Goal: Task Accomplishment & Management: Use online tool/utility

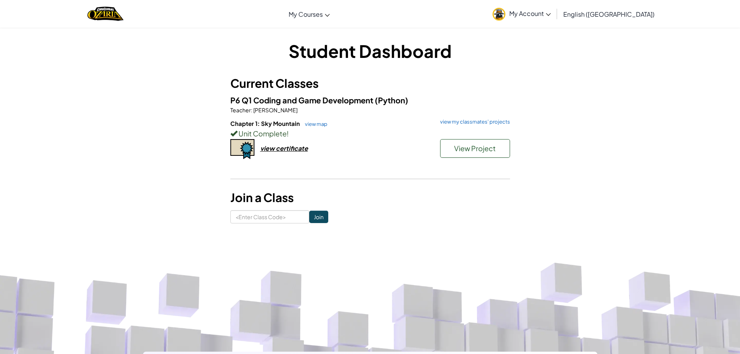
click at [477, 139] on div "Unit Complete !" at bounding box center [370, 133] width 280 height 11
click at [477, 150] on span "View Project" at bounding box center [475, 148] width 42 height 9
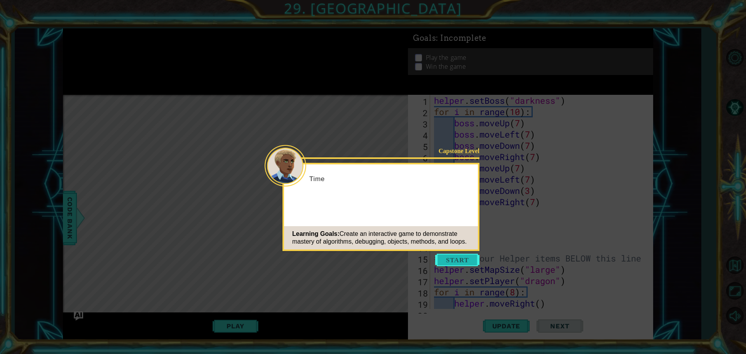
click at [456, 254] on button "Start" at bounding box center [457, 260] width 44 height 12
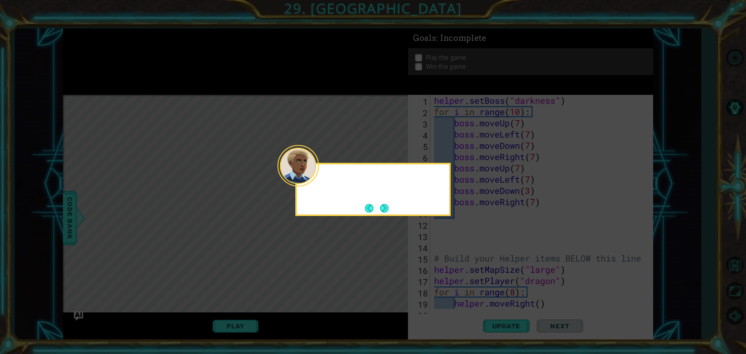
scroll to position [665, 0]
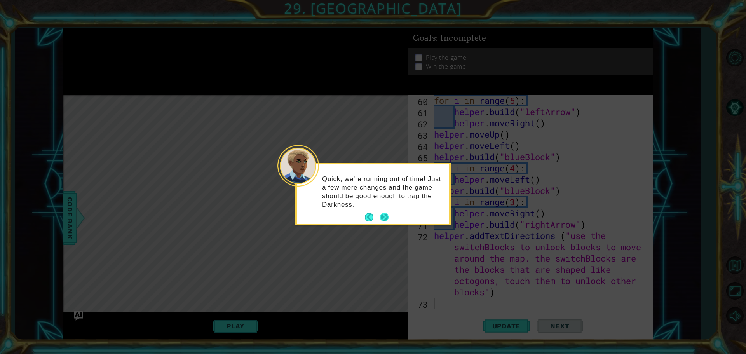
click at [388, 215] on button "Next" at bounding box center [384, 217] width 9 height 9
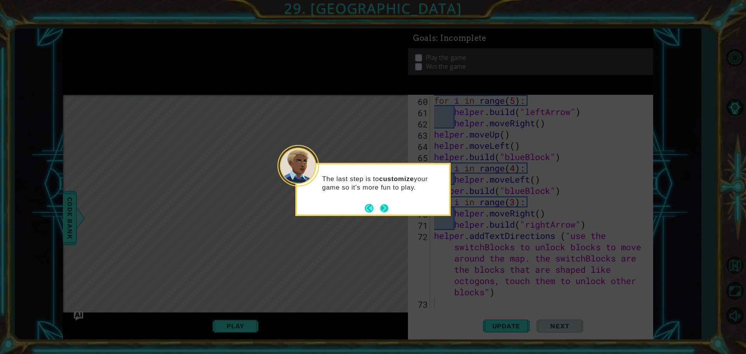
click at [383, 207] on button "Next" at bounding box center [384, 208] width 9 height 9
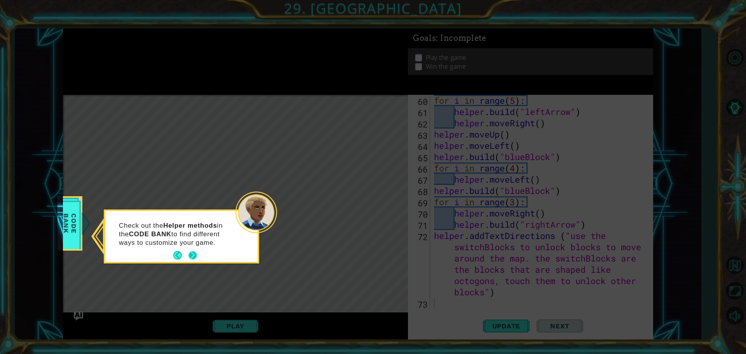
click at [192, 256] on button "Next" at bounding box center [193, 255] width 9 height 9
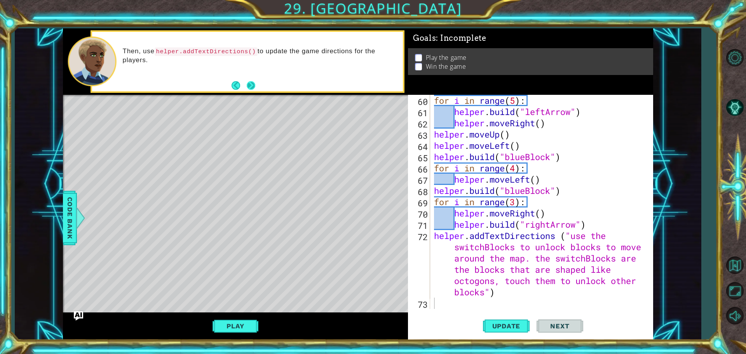
click at [252, 85] on button "Next" at bounding box center [251, 85] width 9 height 9
click at [75, 201] on span "Code Bank" at bounding box center [70, 217] width 12 height 47
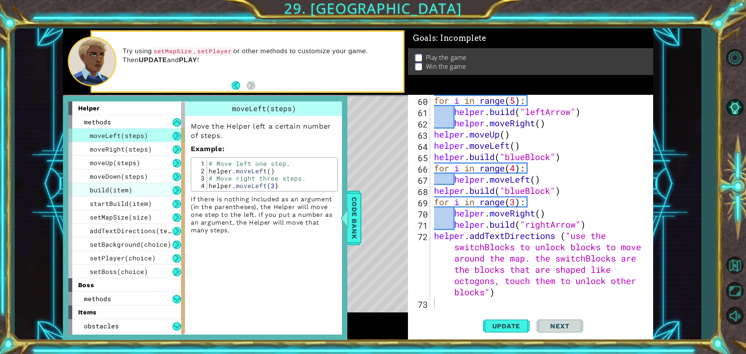
scroll to position [39, 0]
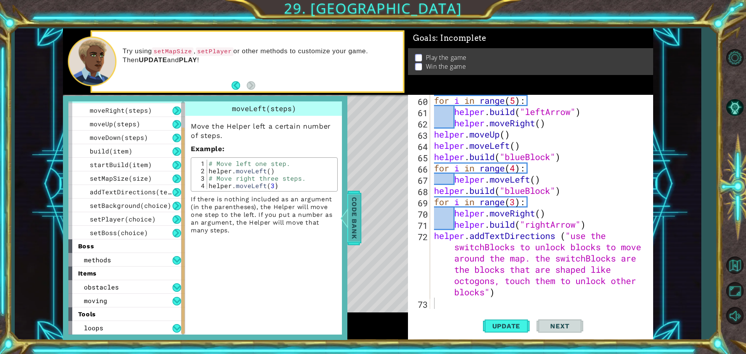
click at [353, 225] on span "Code Bank" at bounding box center [354, 217] width 12 height 47
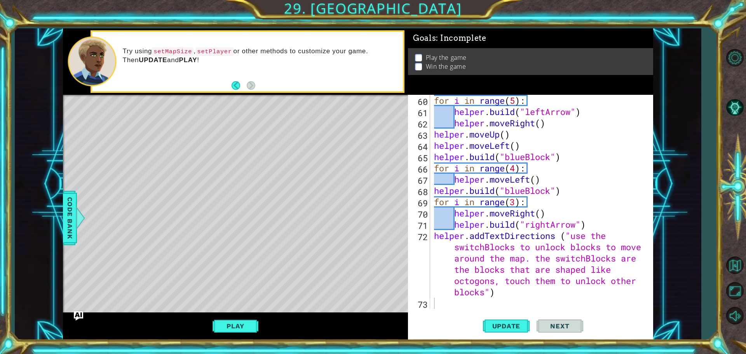
type textarea "helper.addTextDirections ("use the switchBlocks to unlock blocks to move around…"
drag, startPoint x: 438, startPoint y: 293, endPoint x: 442, endPoint y: 296, distance: 5.2
click at [442, 296] on div "for i in range ( 5 ) : helper . build ( "leftArrow" ) helper . moveRight ( ) he…" at bounding box center [541, 213] width 216 height 237
click at [442, 306] on div "for i in range ( 5 ) : helper . build ( "leftArrow" ) helper . moveRight ( ) he…" at bounding box center [541, 213] width 216 height 237
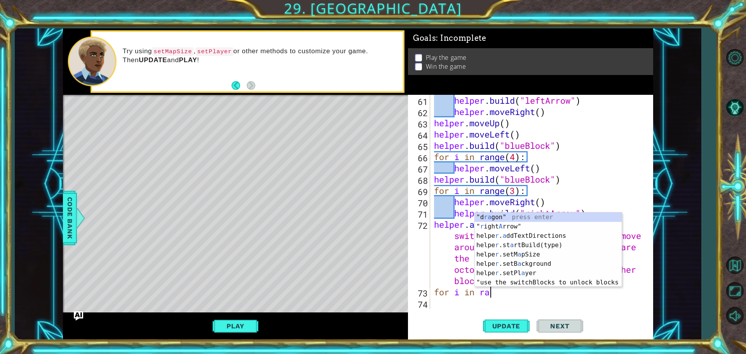
scroll to position [0, 2]
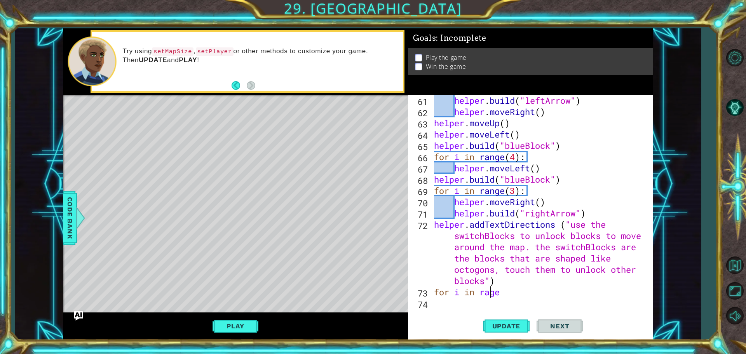
click at [490, 292] on div "helper . build ( "leftArrow" ) helper . moveRight ( ) helper . moveUp ( ) helpe…" at bounding box center [541, 213] width 216 height 237
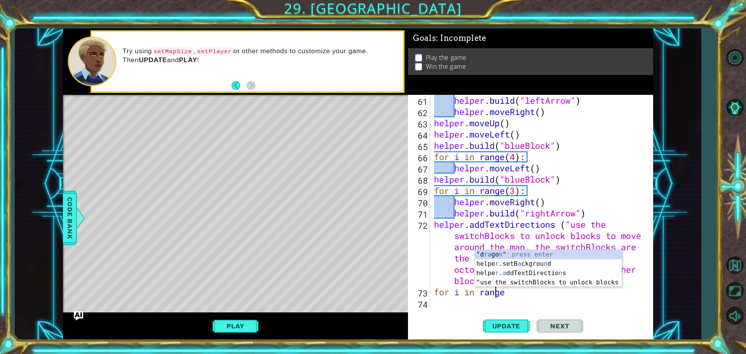
click at [505, 294] on div "helper . build ( "leftArrow" ) helper . moveRight ( ) helper . moveUp ( ) helpe…" at bounding box center [541, 213] width 216 height 237
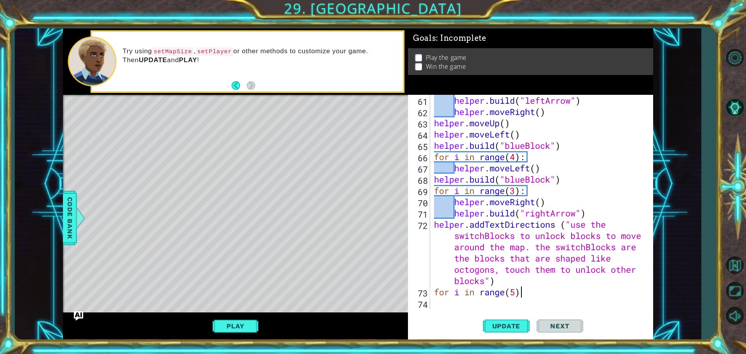
scroll to position [0, 3]
type textarea "for i in range(5):"
drag, startPoint x: 464, startPoint y: 297, endPoint x: 496, endPoint y: 294, distance: 31.6
drag, startPoint x: 496, startPoint y: 294, endPoint x: 447, endPoint y: 297, distance: 48.7
click at [447, 297] on div "helper . build ( "leftArrow" ) helper . moveRight ( ) helper . moveUp ( ) helpe…" at bounding box center [541, 213] width 216 height 237
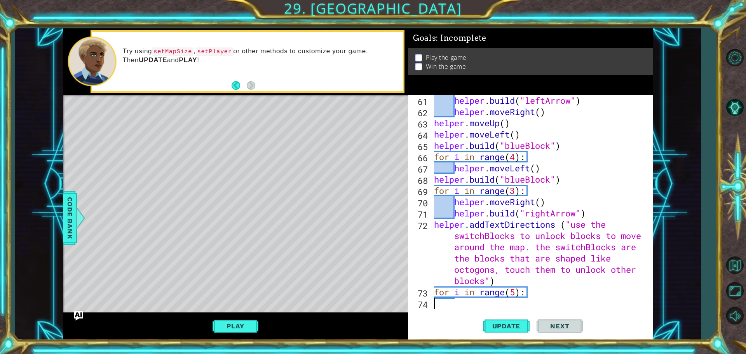
click at [445, 305] on div "helper . build ( "leftArrow" ) helper . moveRight ( ) helper . moveUp ( ) helpe…" at bounding box center [541, 213] width 216 height 237
type textarea "h"
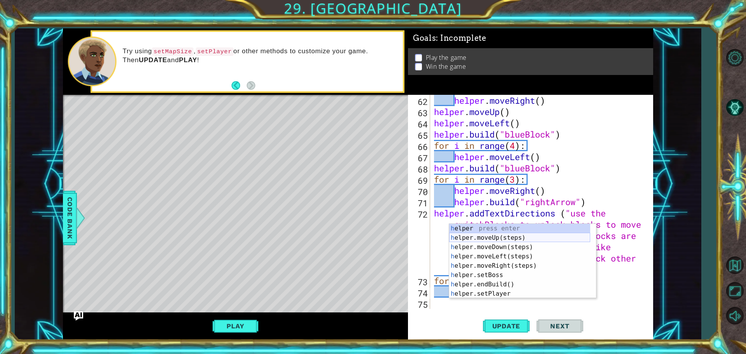
click at [471, 236] on div "h elper press enter h elper.moveUp(steps) press enter h elper.moveDown(steps) p…" at bounding box center [519, 270] width 141 height 93
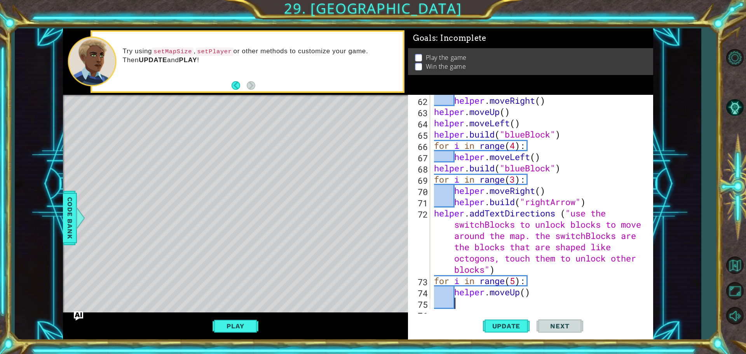
scroll to position [699, 0]
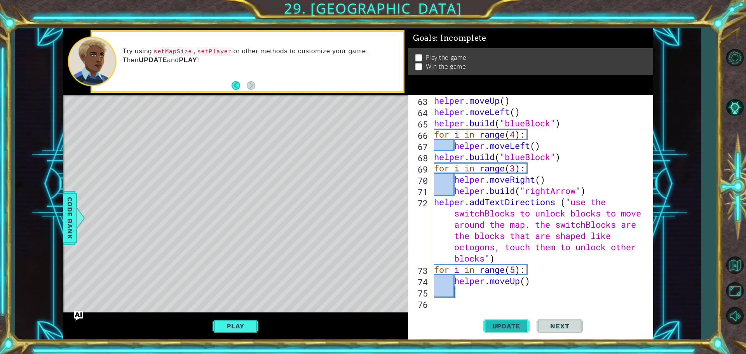
click at [512, 328] on span "Update" at bounding box center [507, 326] width 44 height 8
type textarea "h"
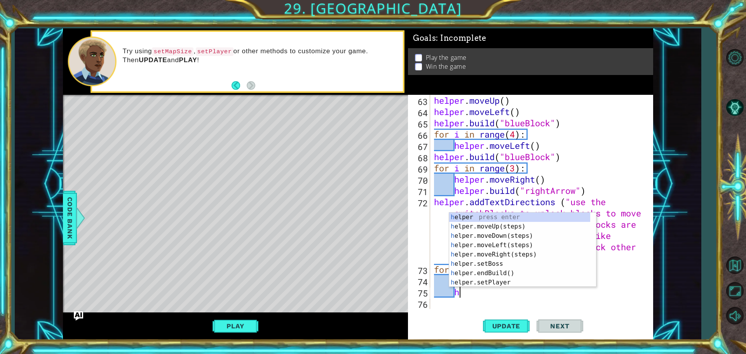
scroll to position [0, 1]
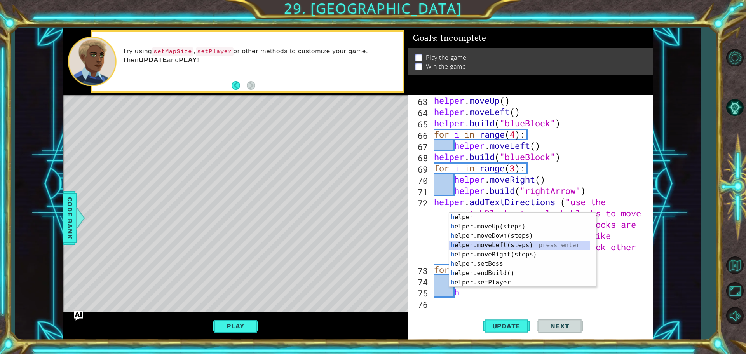
click at [475, 244] on div "h elper press enter h elper.moveUp(steps) press enter h elper.moveDown(steps) p…" at bounding box center [519, 259] width 141 height 93
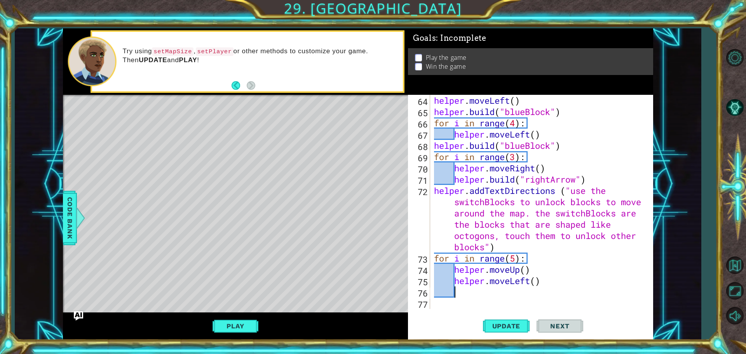
scroll to position [710, 0]
click at [496, 322] on button "Update" at bounding box center [506, 326] width 47 height 24
type textarea "h"
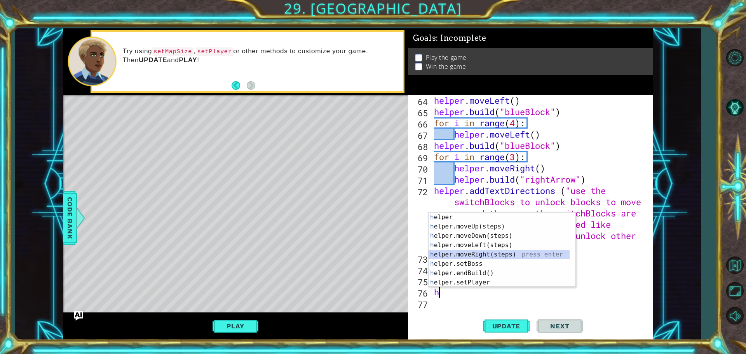
click at [482, 256] on div "h elper press enter h elper.moveUp(steps) press enter h elper.moveDown(steps) p…" at bounding box center [499, 259] width 141 height 93
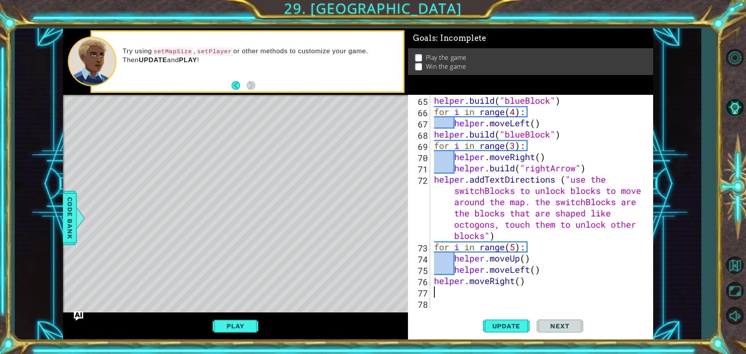
type textarea "h"
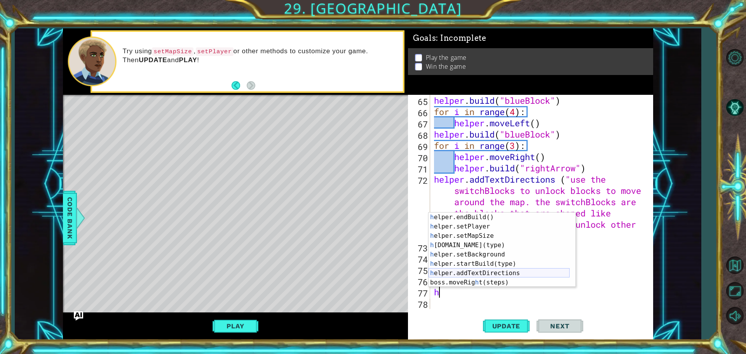
scroll to position [56, 0]
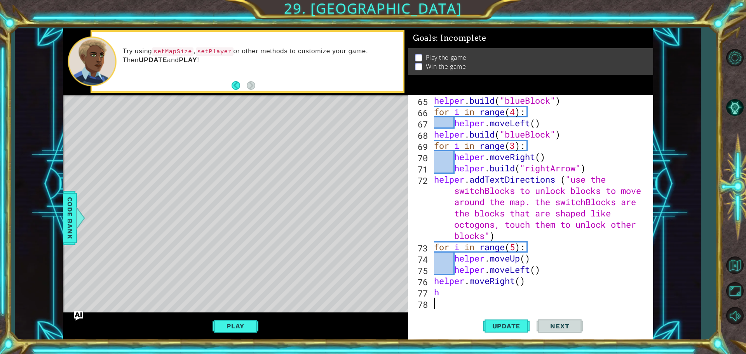
click at [455, 301] on div "helper . build ( "blueBlock" ) for i in range ( 4 ) : helper . moveLeft ( ) hel…" at bounding box center [541, 213] width 216 height 237
click at [447, 290] on div "helper . build ( "blueBlock" ) for i in range ( 4 ) : helper . moveLeft ( ) hel…" at bounding box center [541, 213] width 216 height 237
type textarea "helper.delete"
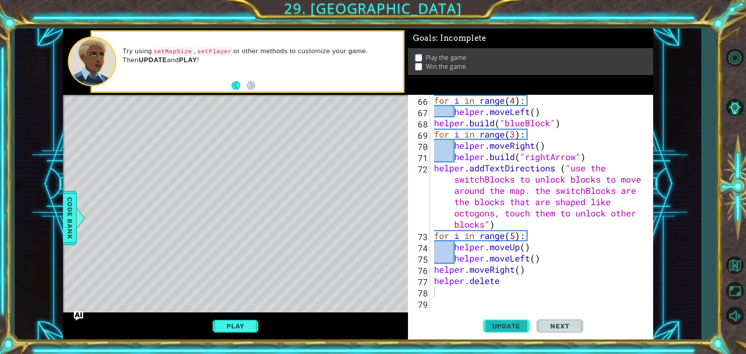
click at [516, 324] on span "Update" at bounding box center [507, 326] width 44 height 8
click at [514, 281] on div "for i in range ( 4 ) : helper . moveLeft ( ) helper . build ( "blueBlock" ) for…" at bounding box center [541, 213] width 216 height 237
click at [76, 314] on img "Ask AI" at bounding box center [78, 316] width 10 height 10
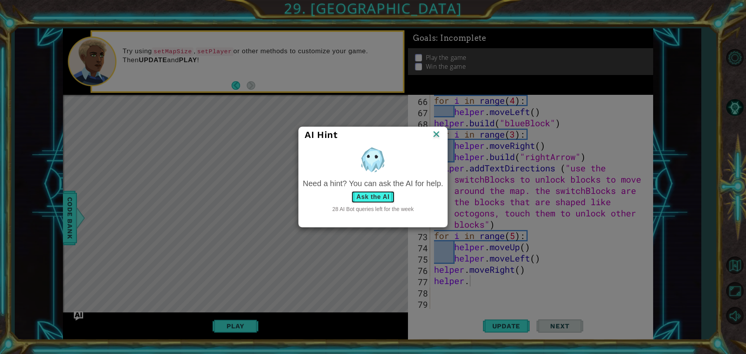
click at [385, 199] on button "Ask the AI" at bounding box center [372, 197] width 43 height 12
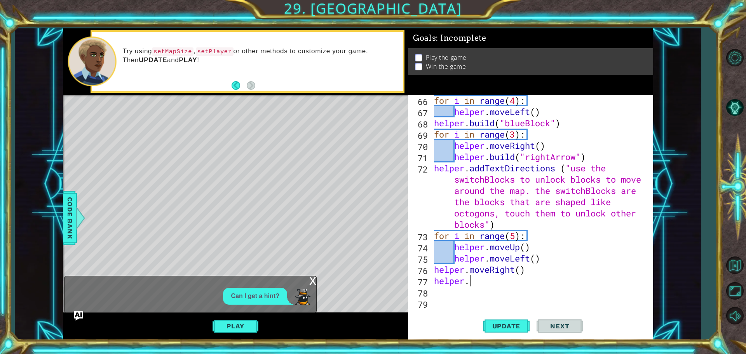
click at [311, 279] on div "x" at bounding box center [312, 280] width 7 height 8
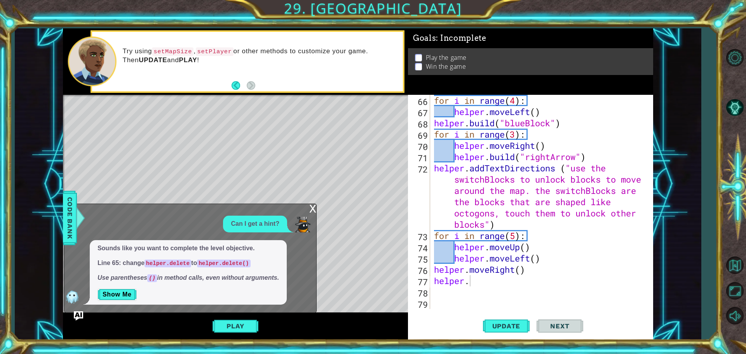
click at [312, 209] on div "x" at bounding box center [312, 208] width 7 height 8
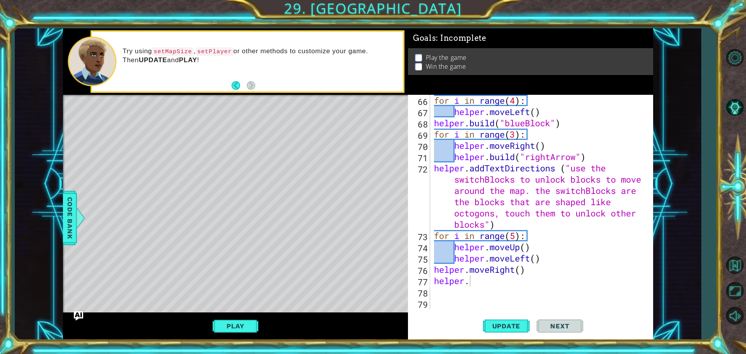
click at [487, 280] on div "for i in range ( 4 ) : helper . moveLeft ( ) helper . build ( "blueBlock" ) for…" at bounding box center [541, 213] width 216 height 237
click at [514, 323] on span "Update" at bounding box center [507, 326] width 44 height 8
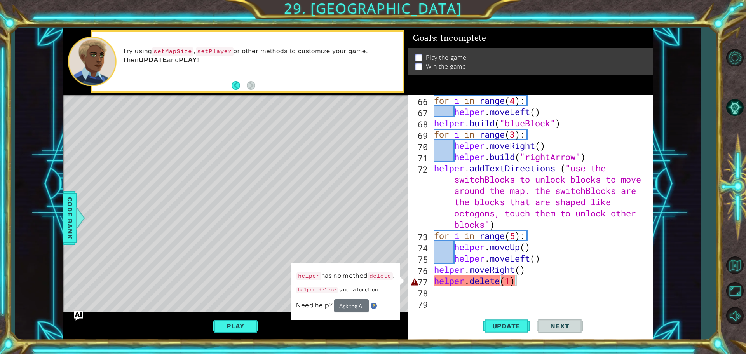
click at [559, 321] on button "Next" at bounding box center [560, 326] width 47 height 24
click at [510, 309] on div "helper.delete(1) 66 67 68 69 70 71 72 73 74 75 76 77 78 79 for i in range ( 4 )…" at bounding box center [530, 217] width 245 height 245
click at [364, 309] on button "Ask the AI" at bounding box center [351, 305] width 35 height 13
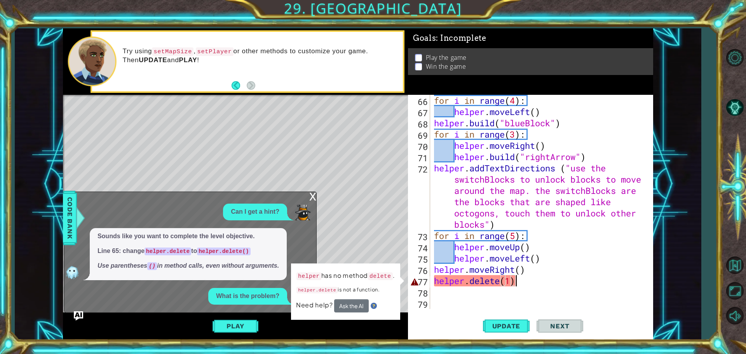
click at [520, 286] on div "for i in range ( 4 ) : helper . moveLeft ( ) helper . build ( "blueBlock" ) for…" at bounding box center [541, 213] width 216 height 237
click at [522, 281] on div "for i in range ( 4 ) : helper . moveLeft ( ) helper . build ( "blueBlock" ) for…" at bounding box center [541, 213] width 216 height 237
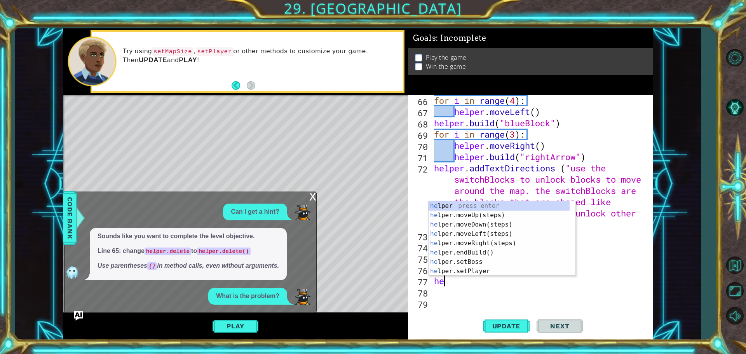
scroll to position [0, 0]
type textarea "h"
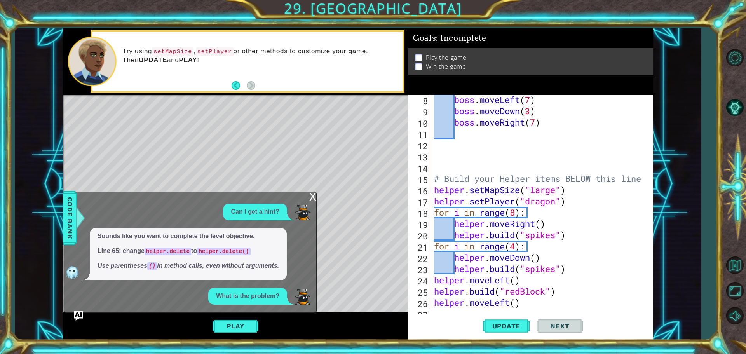
scroll to position [80, 0]
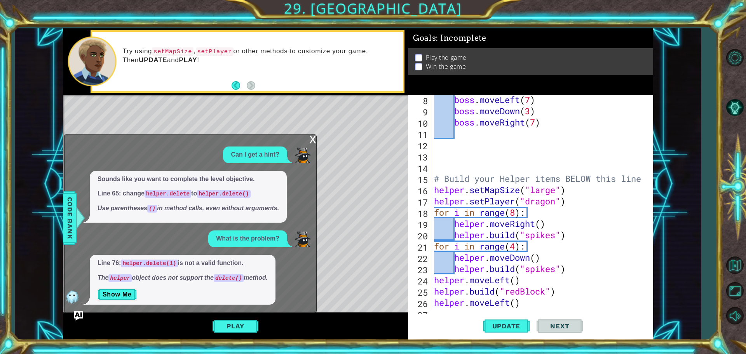
click at [460, 206] on div "boss . moveLeft ( 7 ) boss . moveDown ( 3 ) boss . moveRight ( 7 ) # Build your…" at bounding box center [541, 212] width 216 height 237
click at [434, 207] on div "boss . moveLeft ( 7 ) boss . moveDown ( 3 ) boss . moveRight ( 7 ) # Build your…" at bounding box center [541, 212] width 216 height 237
type textarea "for i in range(8):"
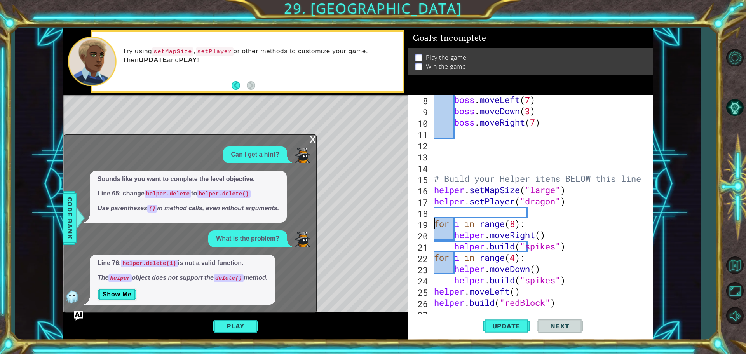
click at [446, 211] on div "boss . moveLeft ( 7 ) boss . moveDown ( 3 ) boss . moveRight ( 7 ) # Build your…" at bounding box center [541, 212] width 216 height 237
type textarea "h"
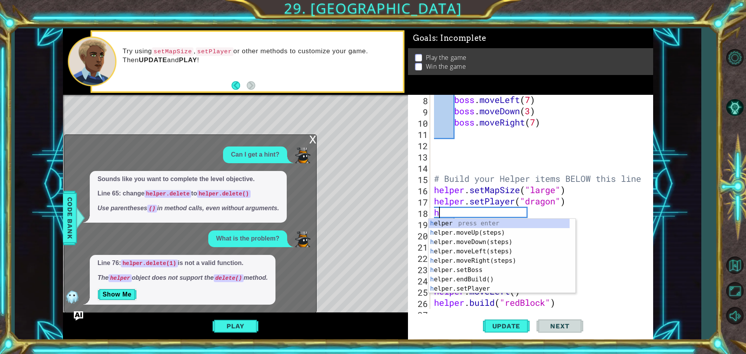
click at [626, 217] on div "boss . moveLeft ( 7 ) boss . moveDown ( 3 ) boss . moveRight ( 7 ) # Build your…" at bounding box center [541, 212] width 216 height 237
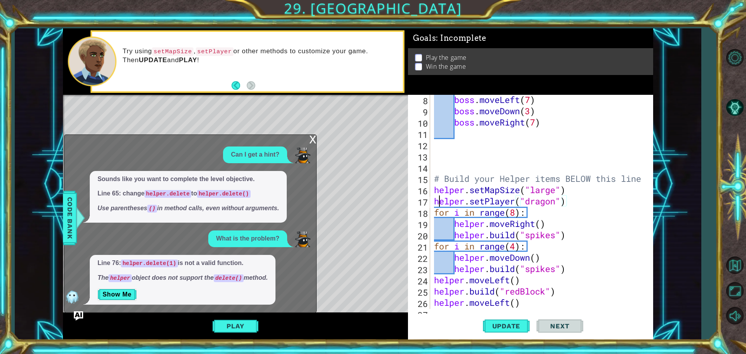
click at [440, 206] on div "boss . moveLeft ( 7 ) boss . moveDown ( 3 ) boss . moveRight ( 7 ) # Build your…" at bounding box center [541, 212] width 216 height 237
click at [431, 204] on div "helper.setPlayer("dragon") 8 9 10 11 12 13 14 15 16 17 18 19 20 21 22 23 24 25 …" at bounding box center [529, 202] width 243 height 214
click at [435, 212] on div "boss . moveLeft ( 7 ) boss . moveDown ( 3 ) boss . moveRight ( 7 ) # Build your…" at bounding box center [541, 212] width 216 height 237
click at [435, 205] on div "boss . moveLeft ( 7 ) boss . moveDown ( 3 ) boss . moveRight ( 7 ) # Build your…" at bounding box center [541, 212] width 216 height 237
click at [516, 210] on div "boss . moveLeft ( 7 ) boss . moveDown ( 3 ) boss . moveRight ( 7 ) # Build your…" at bounding box center [541, 212] width 216 height 237
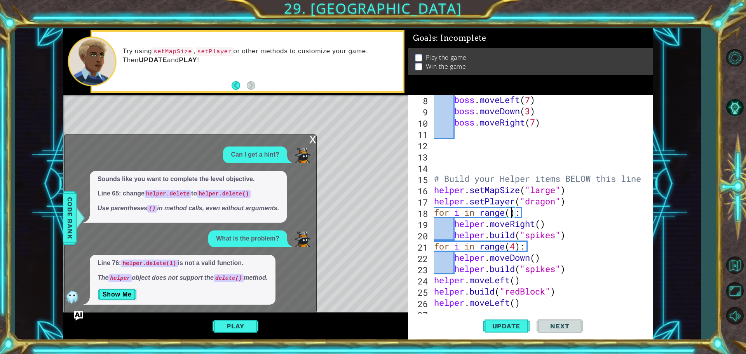
type textarea "for i in range(7):"
click at [433, 214] on div "boss . moveLeft ( 7 ) boss . moveDown ( 3 ) boss . moveRight ( 7 ) # Build your…" at bounding box center [541, 212] width 216 height 237
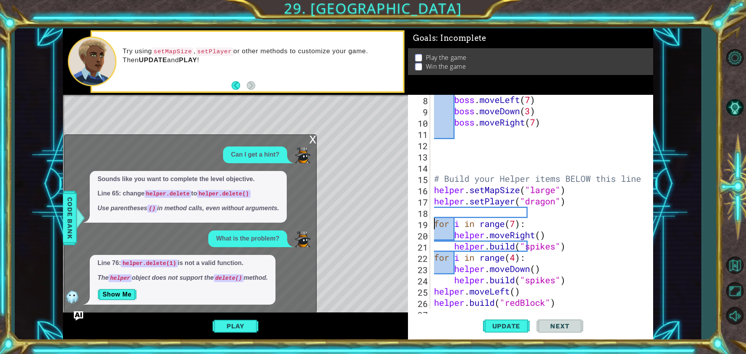
click at [436, 211] on div "boss . moveLeft ( 7 ) boss . moveDown ( 3 ) boss . moveRight ( 7 ) # Build your…" at bounding box center [541, 212] width 216 height 237
type textarea "h"
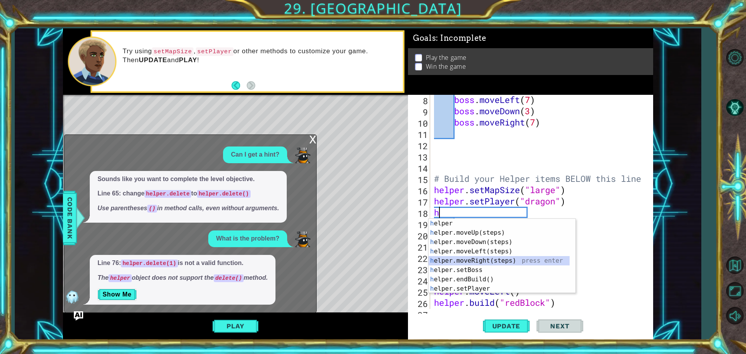
click at [464, 262] on div "h elper press enter h elper.moveUp(steps) press enter h elper.moveDown(steps) p…" at bounding box center [499, 265] width 141 height 93
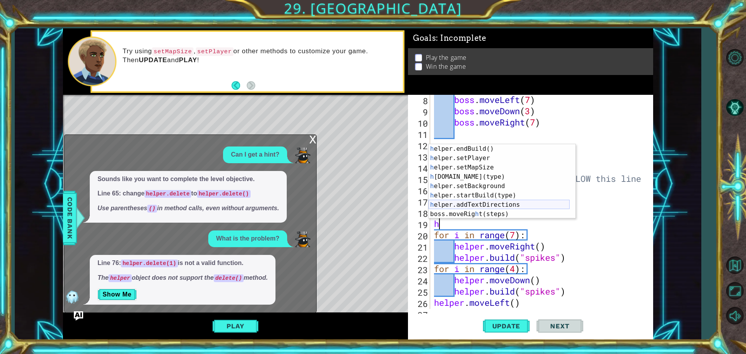
scroll to position [56, 0]
click at [457, 179] on div "h elper.endBuild() press enter h elper.setPlayer press enter h elper.setMapSize…" at bounding box center [499, 190] width 141 height 93
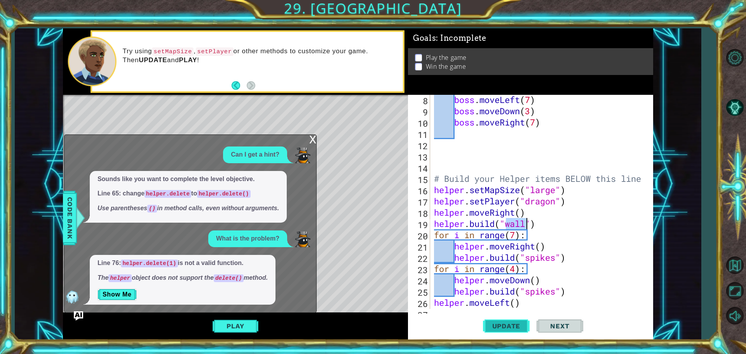
click at [518, 319] on button "Update" at bounding box center [506, 326] width 47 height 24
click at [314, 140] on div "x" at bounding box center [312, 139] width 7 height 8
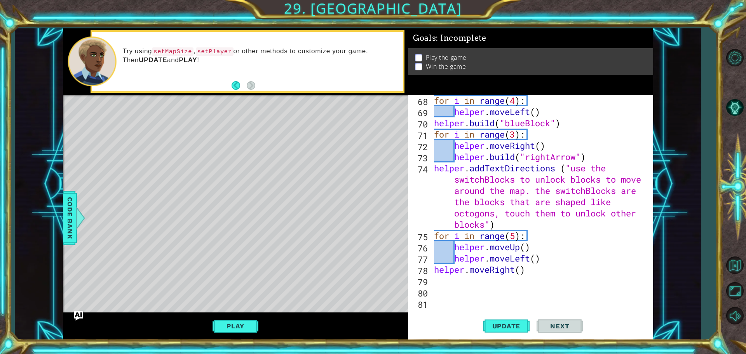
scroll to position [755, 0]
click at [532, 272] on div "for i in range ( 4 ) : helper . moveLeft ( ) helper . build ( "blueBlock" ) for…" at bounding box center [541, 213] width 216 height 237
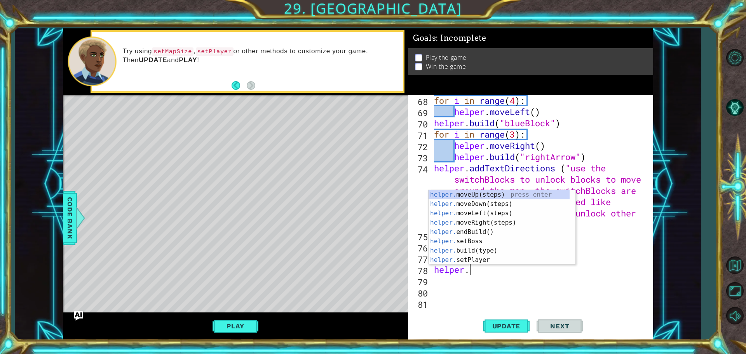
scroll to position [0, 0]
type textarea "h"
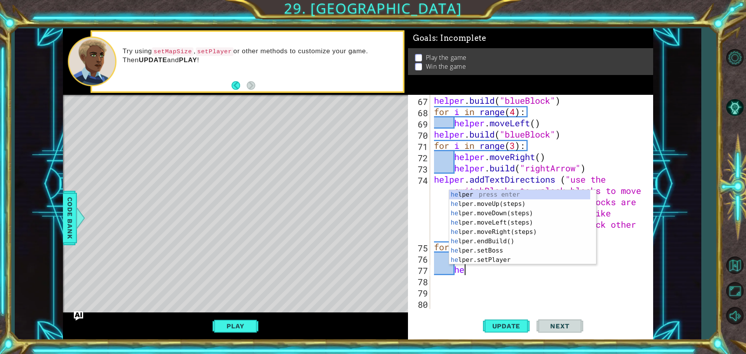
type textarea "h"
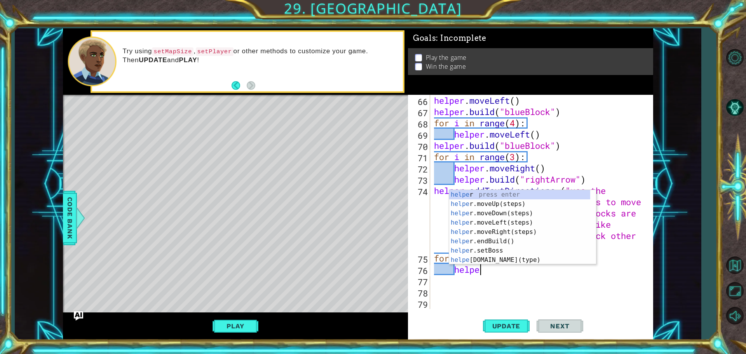
type textarea "h"
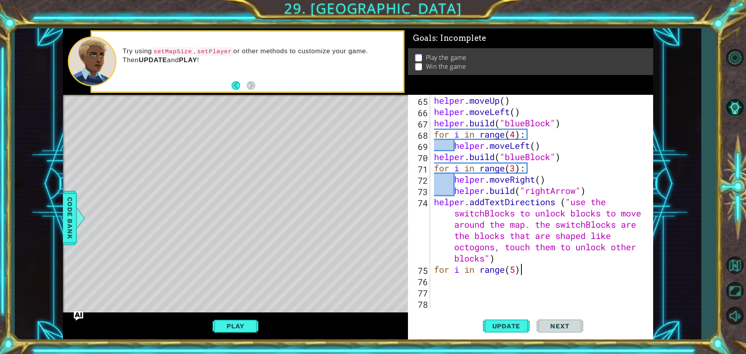
scroll to position [721, 0]
type textarea "f"
click at [521, 325] on span "Update" at bounding box center [507, 326] width 44 height 8
click at [241, 325] on button "Play" at bounding box center [235, 326] width 45 height 15
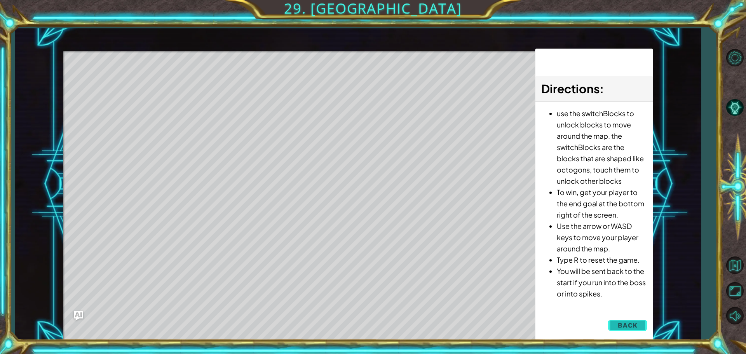
click at [621, 319] on button "Back" at bounding box center [627, 326] width 39 height 16
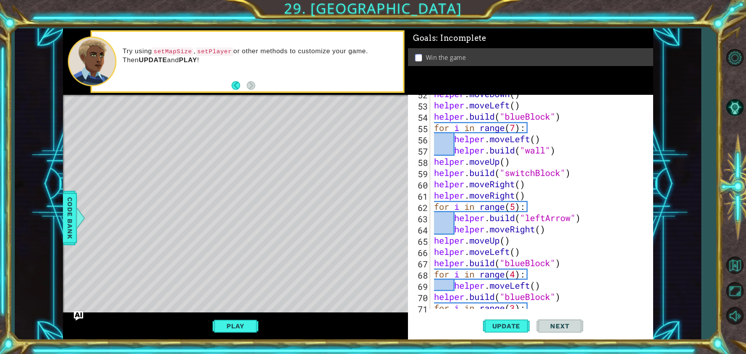
type textarea "helper.moveRight()"
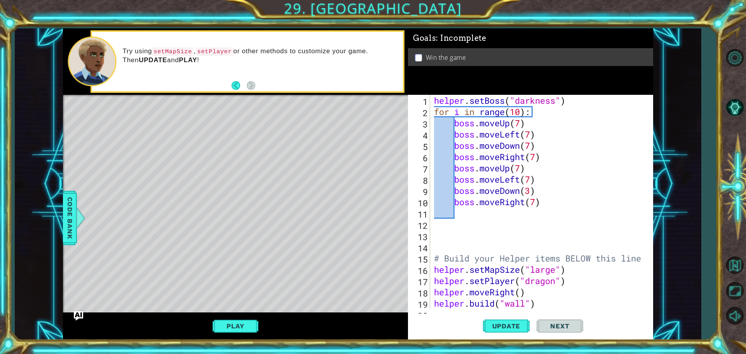
scroll to position [0, 0]
click at [509, 320] on button "Update" at bounding box center [506, 326] width 47 height 24
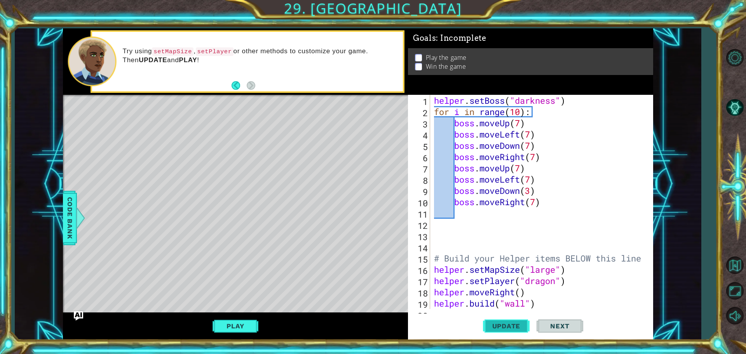
click at [509, 320] on button "Update" at bounding box center [506, 326] width 47 height 24
click at [236, 326] on button "Play" at bounding box center [235, 326] width 45 height 15
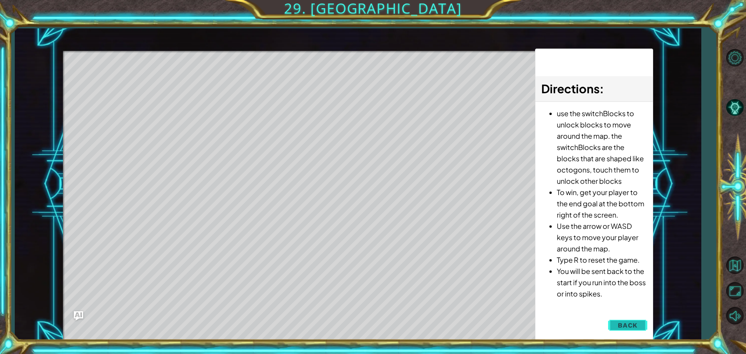
click at [631, 331] on button "Back" at bounding box center [627, 326] width 39 height 16
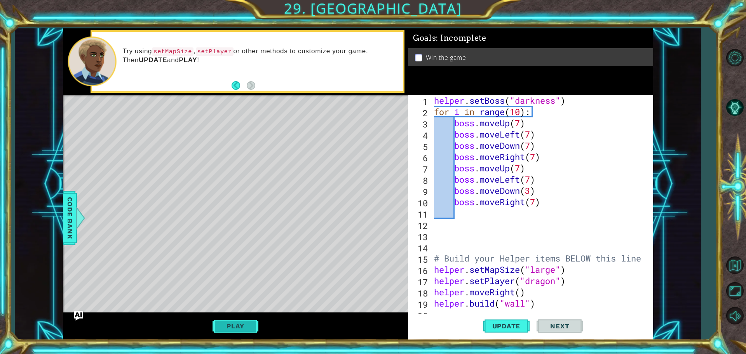
click at [241, 331] on button "Play" at bounding box center [235, 326] width 45 height 15
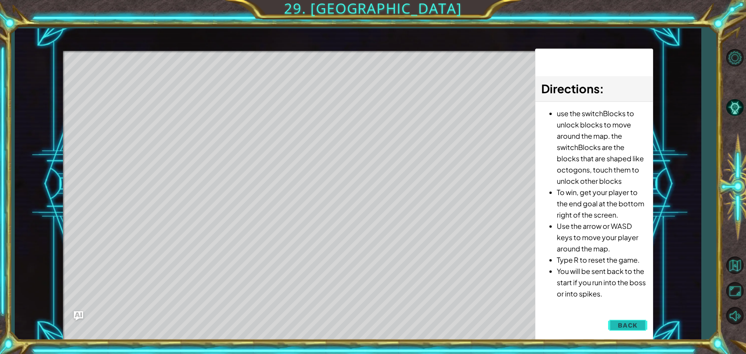
click at [629, 329] on span "Back" at bounding box center [628, 325] width 20 height 8
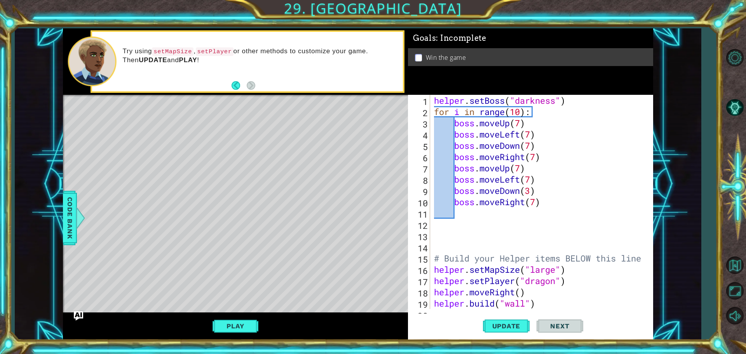
click at [462, 217] on div "helper . setBoss ( "darkness" ) for i in range ( 10 ) : boss . moveUp ( 7 ) bos…" at bounding box center [541, 213] width 216 height 237
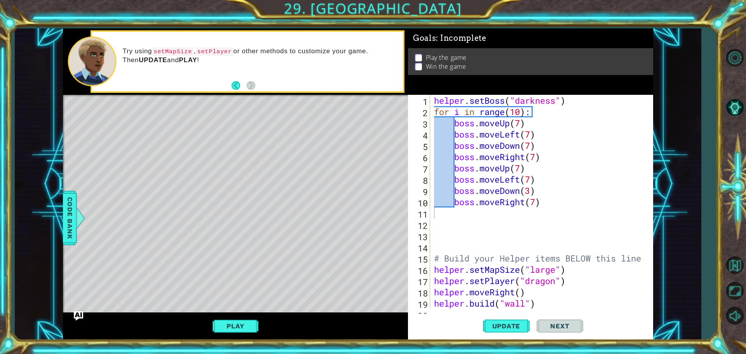
click at [421, 55] on p at bounding box center [418, 57] width 7 height 7
click at [531, 144] on div "helper . setBoss ( "darkness" ) for i in range ( 10 ) : boss . moveUp ( 7 ) bos…" at bounding box center [541, 213] width 216 height 237
click at [538, 202] on div "helper . setBoss ( "darkness" ) for i in range ( 10 ) : boss . moveUp ( 7 ) bos…" at bounding box center [541, 213] width 216 height 237
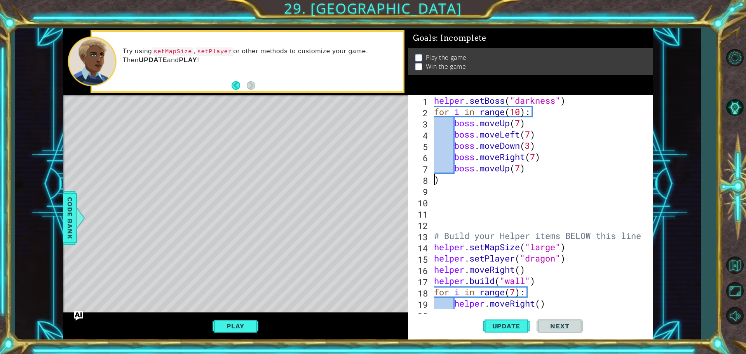
scroll to position [0, 0]
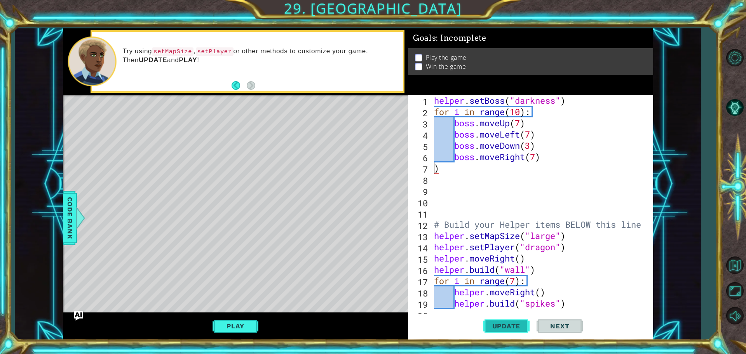
click at [519, 323] on span "Update" at bounding box center [507, 326] width 44 height 8
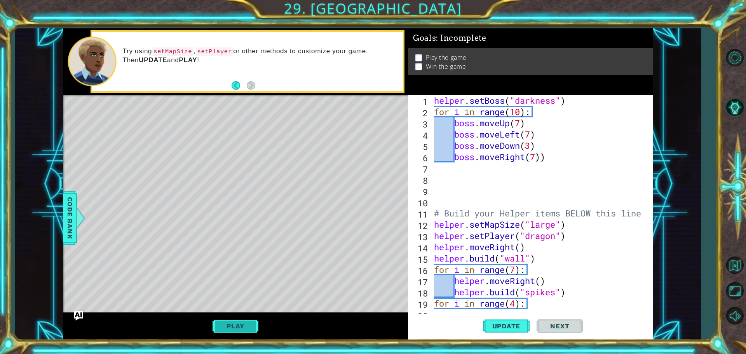
click at [232, 329] on button "Play" at bounding box center [235, 326] width 45 height 15
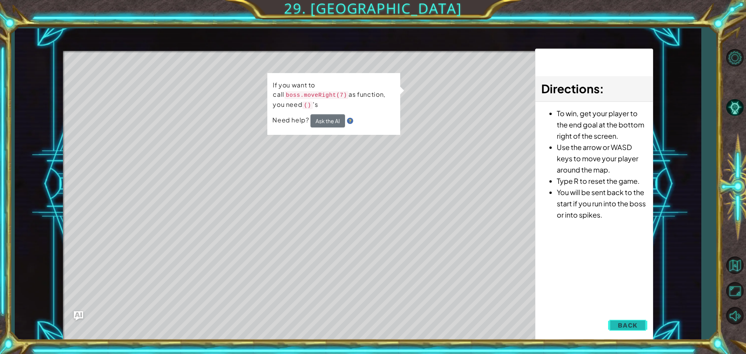
click at [626, 323] on span "Back" at bounding box center [628, 325] width 20 height 8
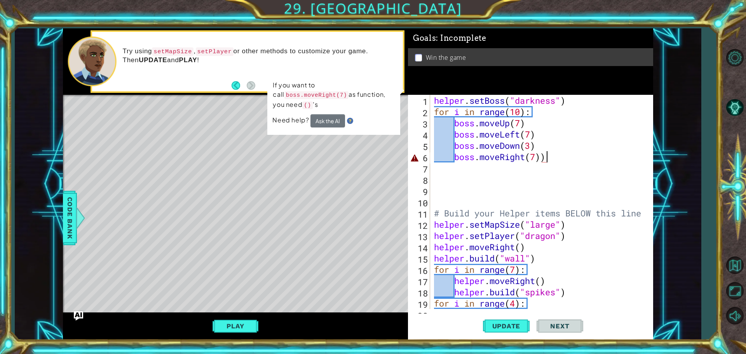
click at [553, 157] on div "helper . setBoss ( "darkness" ) for i in range ( 10 ) : boss . moveUp ( 7 ) bos…" at bounding box center [541, 213] width 216 height 237
type textarea "boss.moveRight(7)"
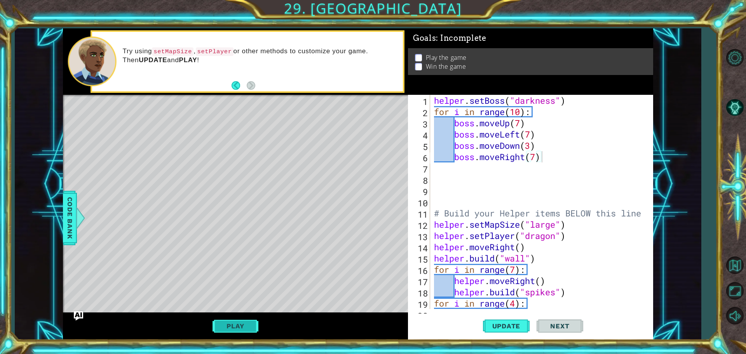
click at [221, 328] on button "Play" at bounding box center [235, 326] width 45 height 15
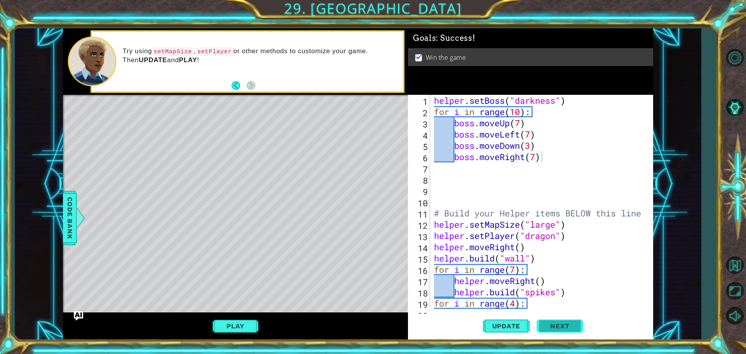
click at [551, 323] on span "Next" at bounding box center [560, 326] width 35 height 8
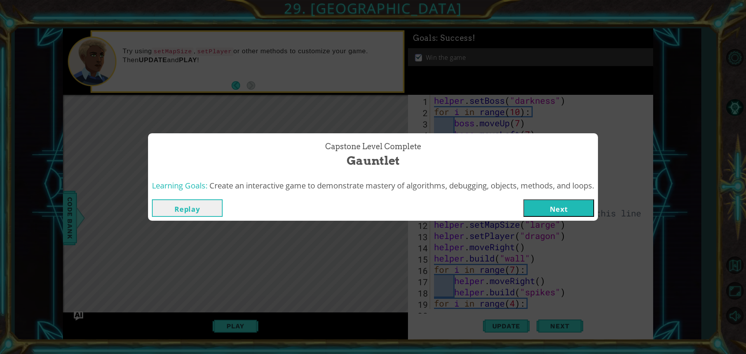
drag, startPoint x: 552, startPoint y: 210, endPoint x: 477, endPoint y: 193, distance: 77.3
click at [553, 210] on button "Next" at bounding box center [559, 207] width 71 height 17
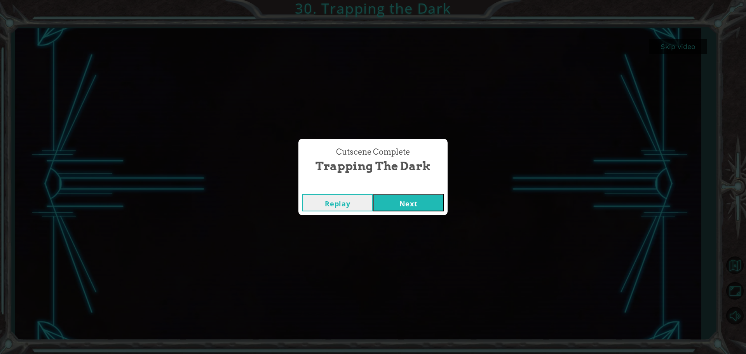
click at [424, 197] on button "Next" at bounding box center [408, 202] width 71 height 17
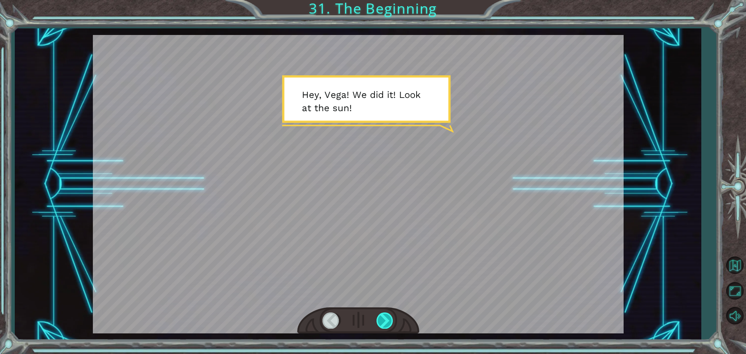
click at [382, 323] on div at bounding box center [385, 321] width 17 height 16
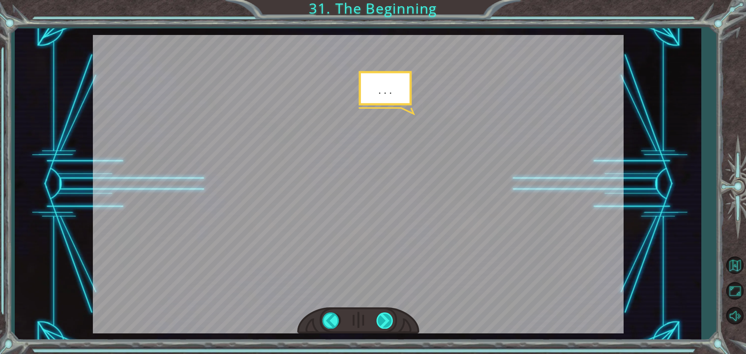
click at [382, 323] on div at bounding box center [385, 321] width 17 height 16
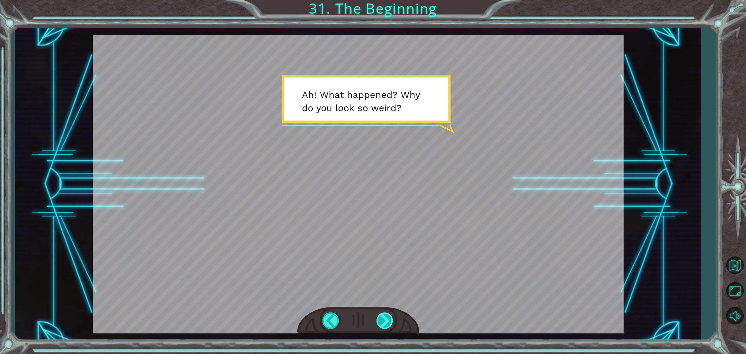
click at [382, 323] on div at bounding box center [385, 321] width 17 height 16
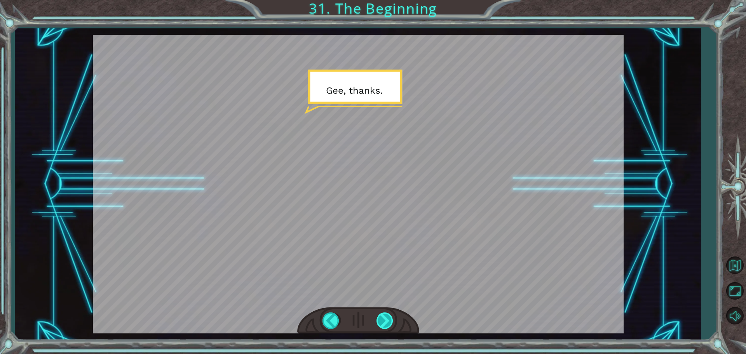
click at [382, 323] on div at bounding box center [385, 321] width 17 height 16
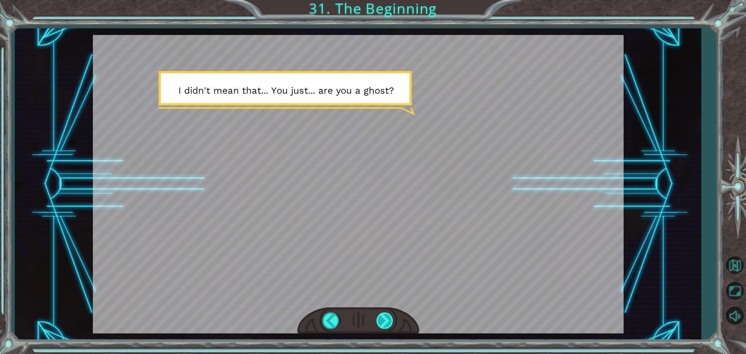
click at [382, 323] on div at bounding box center [385, 321] width 17 height 16
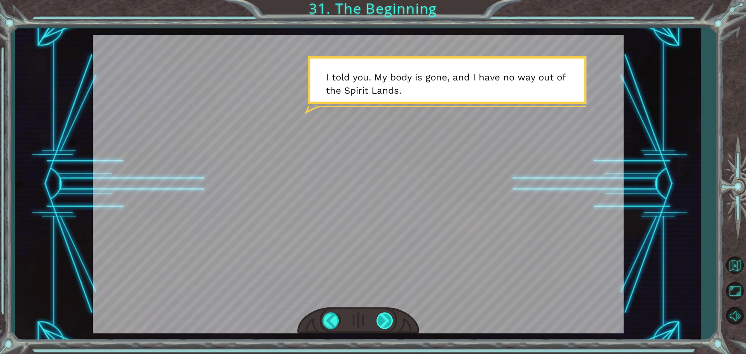
click at [382, 323] on div at bounding box center [385, 321] width 17 height 16
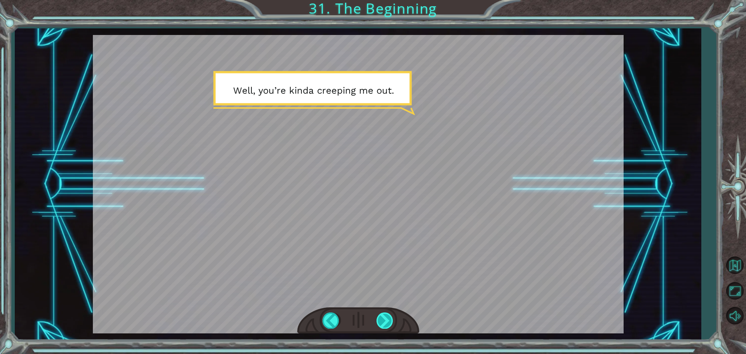
click at [382, 323] on div at bounding box center [385, 321] width 17 height 16
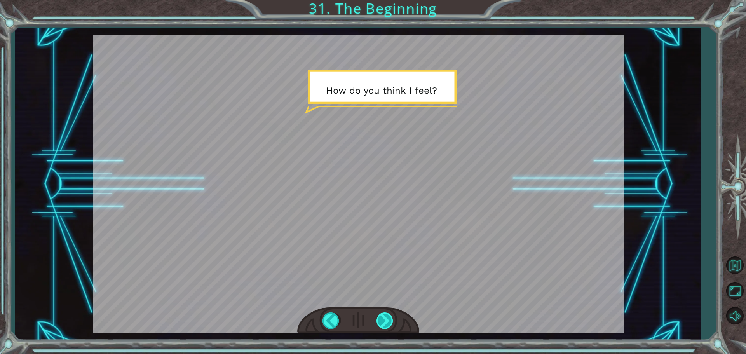
click at [382, 323] on div at bounding box center [385, 321] width 17 height 16
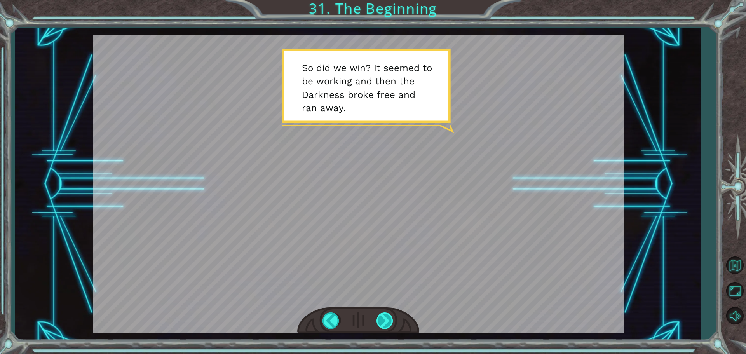
click at [382, 323] on div at bounding box center [385, 321] width 17 height 16
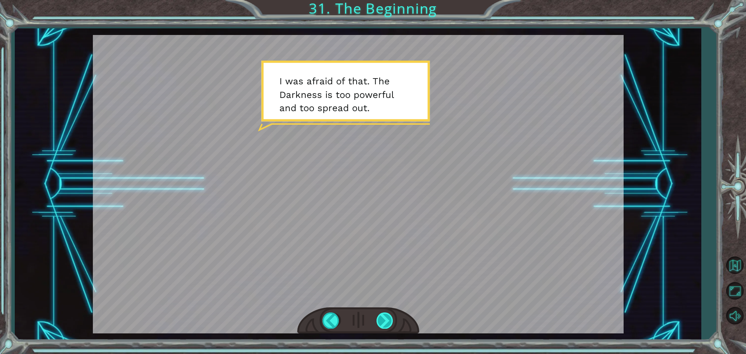
click at [382, 323] on div at bounding box center [385, 321] width 17 height 16
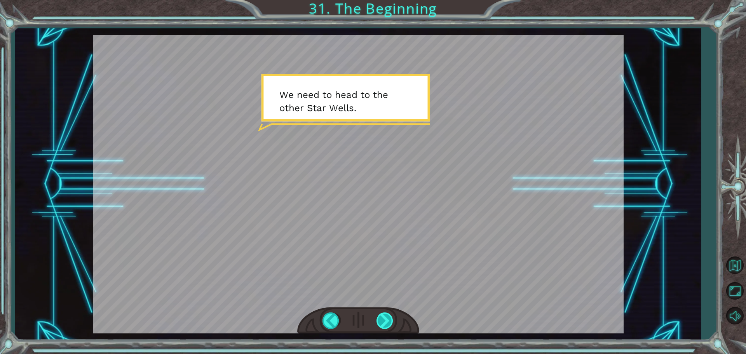
click at [389, 318] on div at bounding box center [385, 321] width 17 height 16
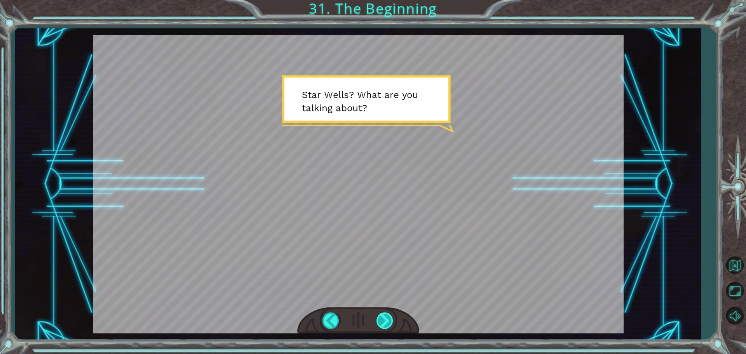
click at [388, 321] on div at bounding box center [385, 321] width 17 height 16
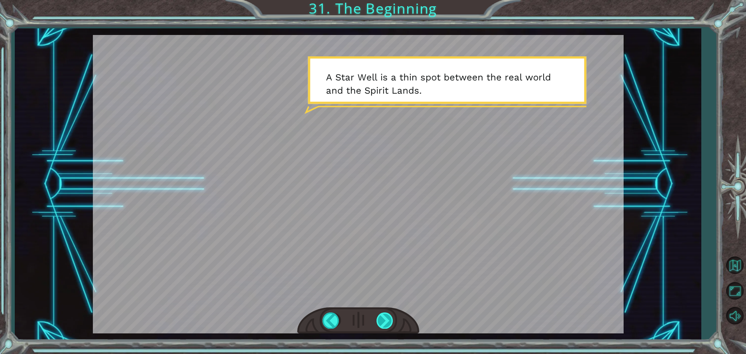
click at [383, 313] on div at bounding box center [385, 321] width 17 height 16
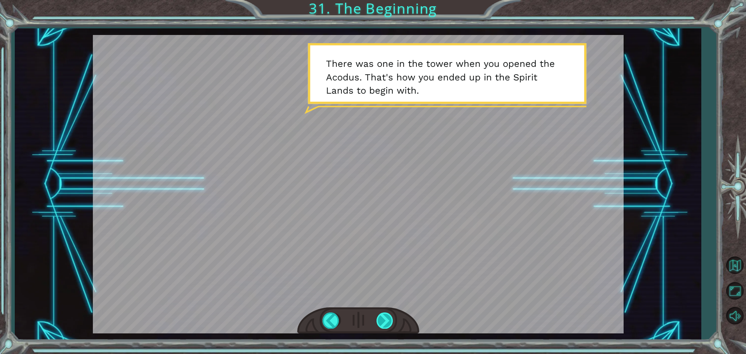
click at [383, 313] on div at bounding box center [385, 321] width 17 height 16
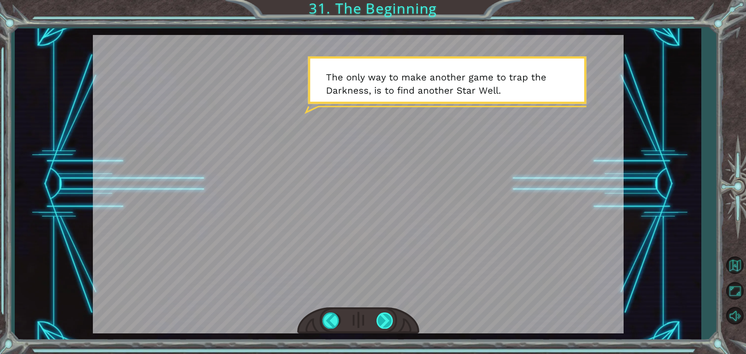
click at [383, 313] on div at bounding box center [385, 321] width 17 height 16
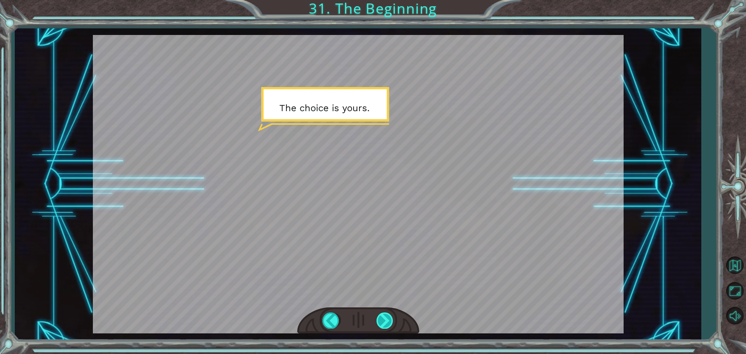
click at [383, 313] on div at bounding box center [385, 321] width 17 height 16
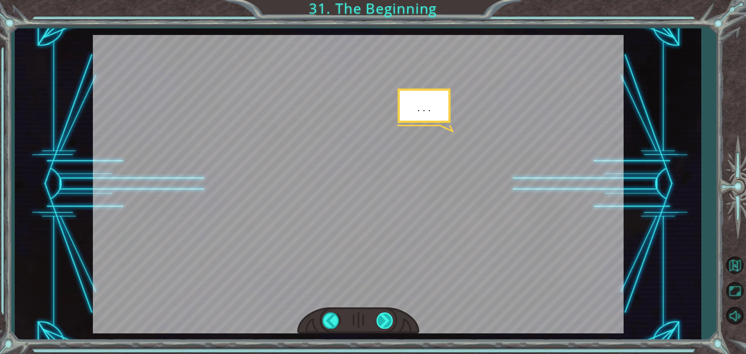
click at [383, 313] on div at bounding box center [385, 321] width 17 height 16
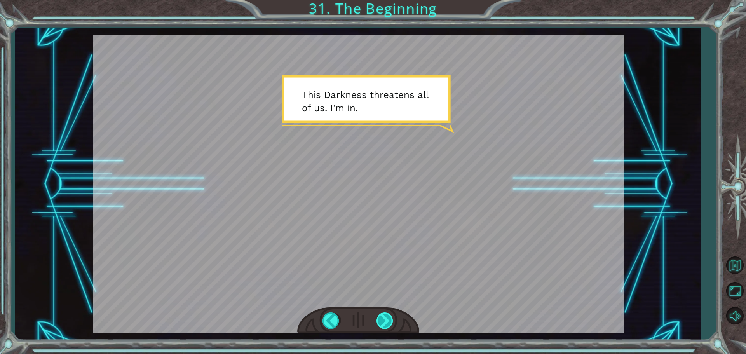
click at [383, 313] on div at bounding box center [385, 321] width 17 height 16
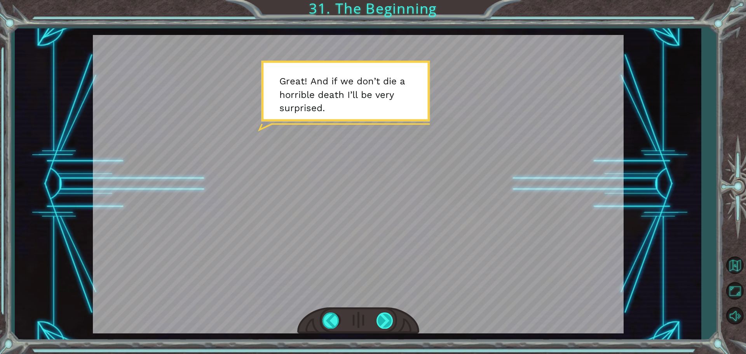
click at [383, 313] on div at bounding box center [385, 321] width 17 height 16
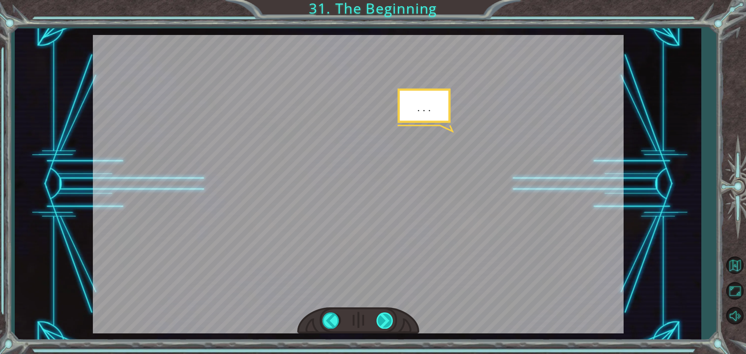
click at [383, 313] on div at bounding box center [385, 321] width 17 height 16
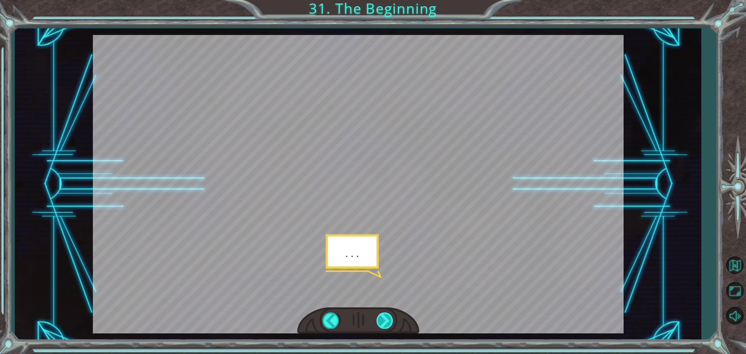
click at [383, 313] on div at bounding box center [385, 321] width 17 height 16
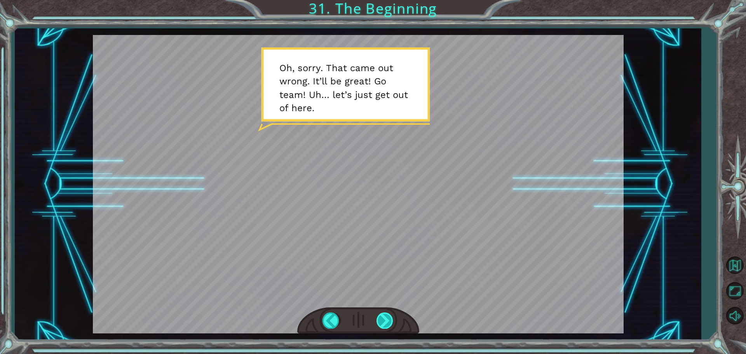
click at [383, 313] on div at bounding box center [385, 321] width 17 height 16
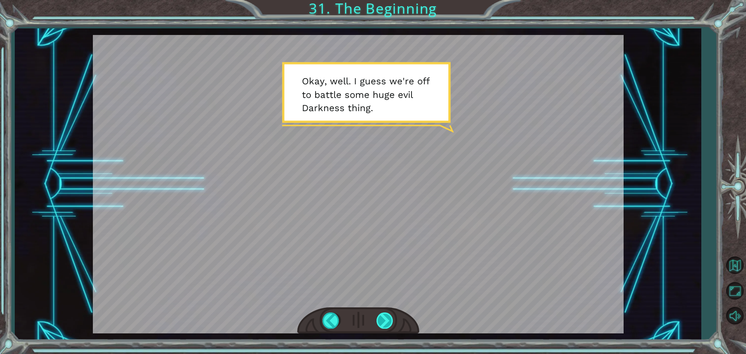
click at [384, 321] on div at bounding box center [385, 321] width 17 height 16
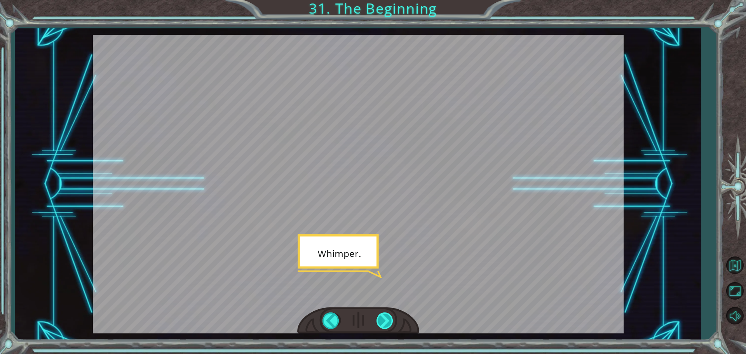
click at [384, 321] on div at bounding box center [385, 321] width 17 height 16
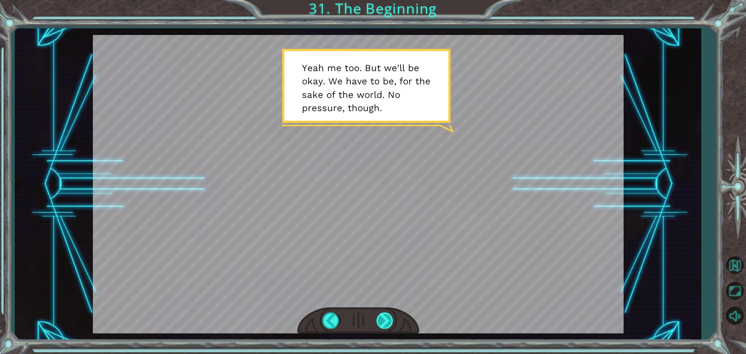
click at [384, 321] on div at bounding box center [385, 321] width 17 height 16
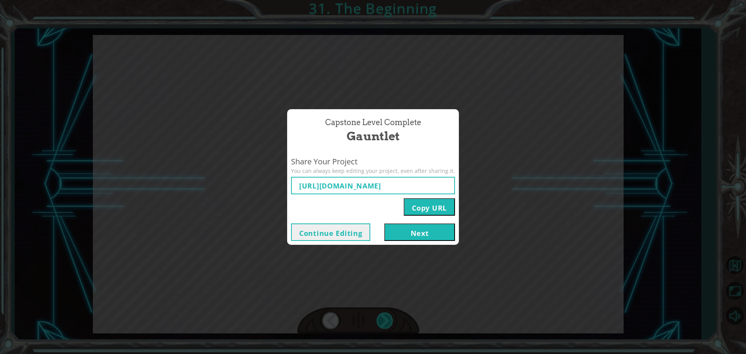
type input "[URL][DOMAIN_NAME]"
click at [424, 232] on button "Next" at bounding box center [419, 231] width 71 height 17
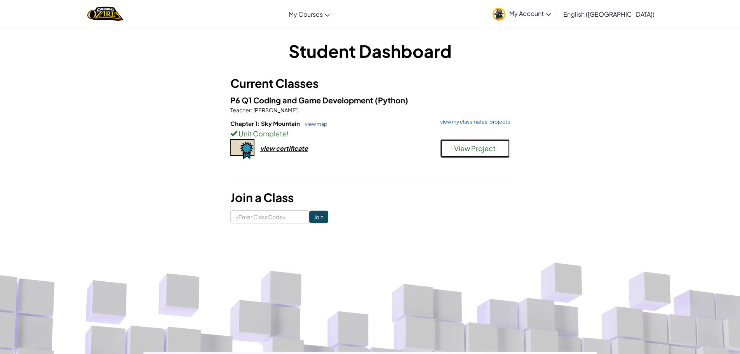
click at [473, 149] on span "View Project" at bounding box center [475, 148] width 42 height 9
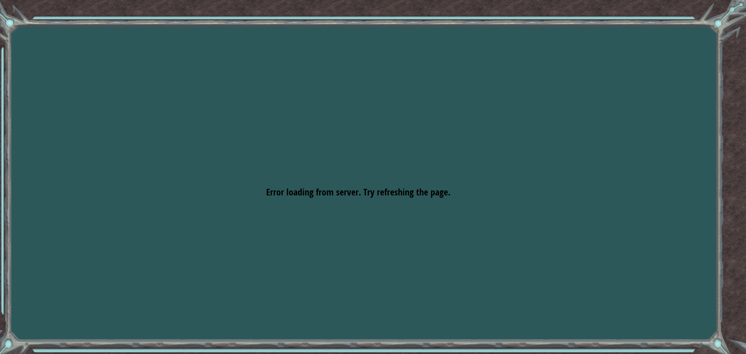
click at [452, 192] on div "Goals Error loading from server. Try refreshing the page. You'll need to join a…" at bounding box center [373, 177] width 746 height 354
click at [331, 245] on div "Goals Error loading from server. Try refreshing the page. You'll need to join a…" at bounding box center [373, 177] width 746 height 354
